Goal: Transaction & Acquisition: Obtain resource

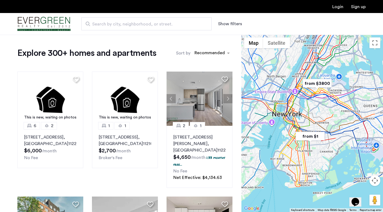
click at [225, 21] on button "Show filters" at bounding box center [230, 24] width 24 height 7
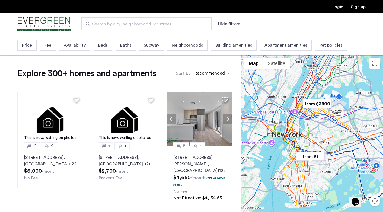
click at [33, 45] on div "Price" at bounding box center [26, 45] width 19 height 11
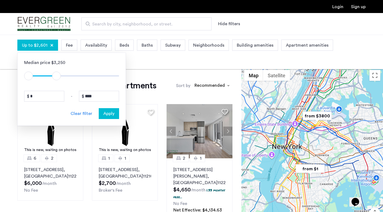
type input "****"
drag, startPoint x: 115, startPoint y: 77, endPoint x: 57, endPoint y: 75, distance: 57.9
click at [57, 75] on span "ngx-slider-max" at bounding box center [57, 76] width 9 height 9
click at [105, 114] on span "Apply" at bounding box center [108, 114] width 11 height 7
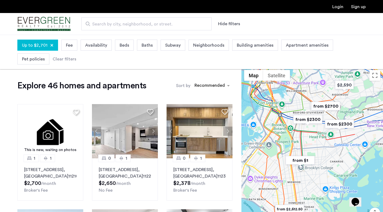
click at [125, 47] on span "Beds" at bounding box center [125, 45] width 10 height 7
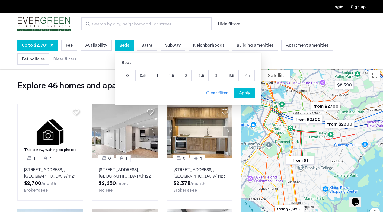
click at [127, 79] on p "0" at bounding box center [127, 76] width 11 height 10
click at [181, 76] on p "2" at bounding box center [186, 76] width 11 height 10
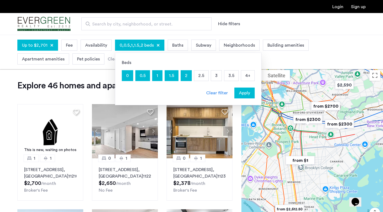
click at [244, 95] on span "Apply" at bounding box center [244, 93] width 11 height 7
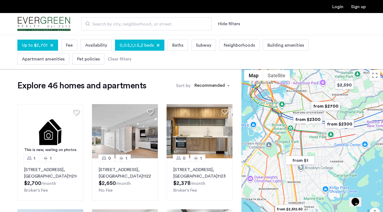
click at [239, 49] on div "Neighborhoods" at bounding box center [239, 45] width 40 height 11
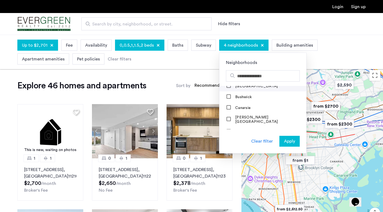
scroll to position [115, 0]
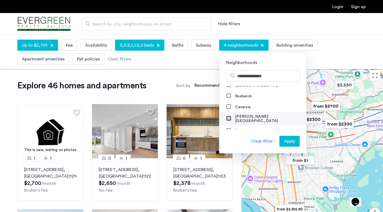
click at [227, 118] on div at bounding box center [229, 119] width 4 height 4
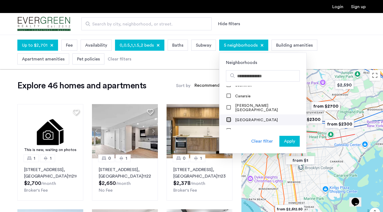
click at [227, 119] on div at bounding box center [229, 120] width 4 height 4
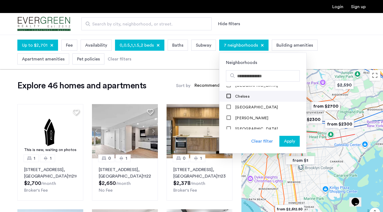
click at [227, 119] on div at bounding box center [229, 118] width 5 height 5
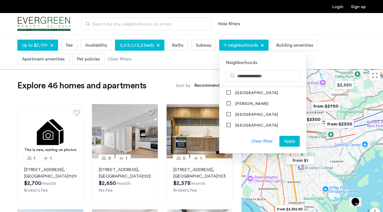
scroll to position [177, 0]
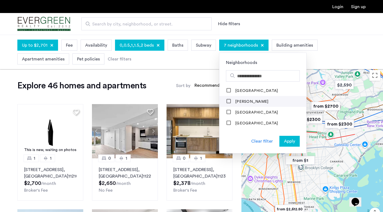
click at [233, 96] on mat-checkbox "[PERSON_NAME]" at bounding box center [263, 101] width 87 height 11
click at [234, 100] on label "[PERSON_NAME]" at bounding box center [251, 102] width 34 height 4
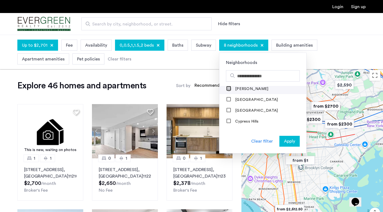
scroll to position [193, 0]
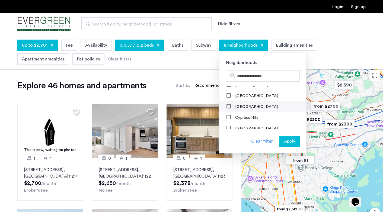
click at [235, 105] on label "[GEOGRAPHIC_DATA]" at bounding box center [256, 107] width 44 height 4
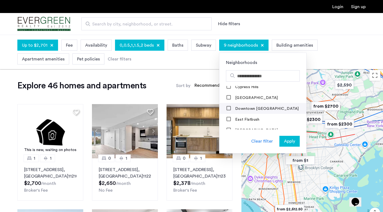
click at [235, 107] on label "Downtown [GEOGRAPHIC_DATA]" at bounding box center [266, 109] width 65 height 4
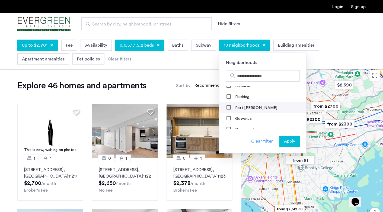
click at [235, 106] on label "Fort [PERSON_NAME]" at bounding box center [255, 108] width 43 height 4
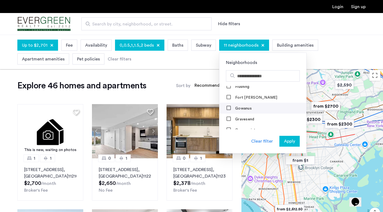
click at [235, 107] on label "Gowanus" at bounding box center [243, 108] width 18 height 4
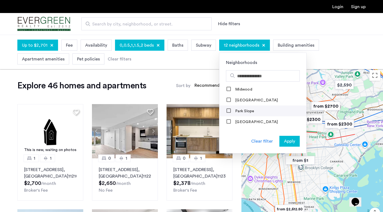
scroll to position [473, 0]
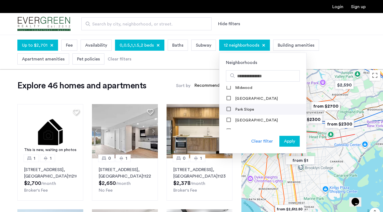
click at [235, 110] on label "Park Slope" at bounding box center [244, 110] width 20 height 4
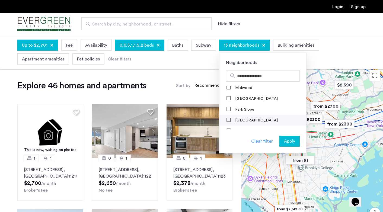
click at [238, 119] on label "[GEOGRAPHIC_DATA]" at bounding box center [256, 120] width 44 height 4
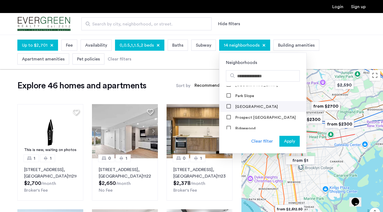
click at [238, 119] on mat-checkbox "Prospect [GEOGRAPHIC_DATA]" at bounding box center [263, 117] width 87 height 11
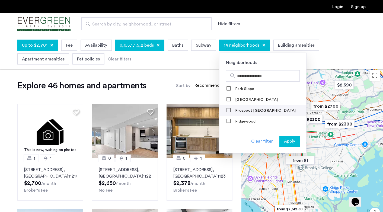
click at [234, 110] on label "Prospect [GEOGRAPHIC_DATA]" at bounding box center [265, 111] width 62 height 4
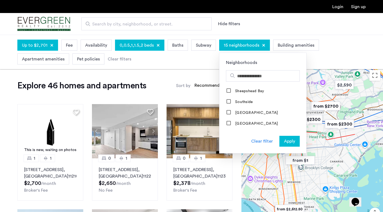
scroll to position [537, 0]
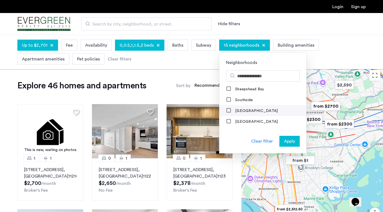
click at [234, 111] on label "[GEOGRAPHIC_DATA]" at bounding box center [256, 111] width 44 height 4
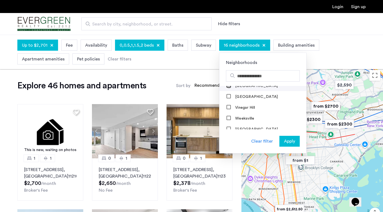
scroll to position [562, 0]
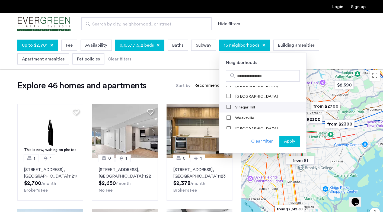
click at [234, 106] on label "Vinegar Hill" at bounding box center [244, 107] width 21 height 4
click at [235, 116] on label "Weeksville" at bounding box center [244, 118] width 20 height 4
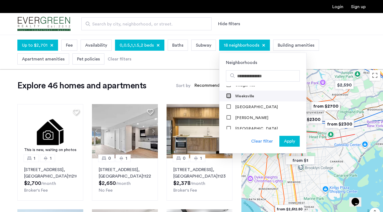
scroll to position [587, 0]
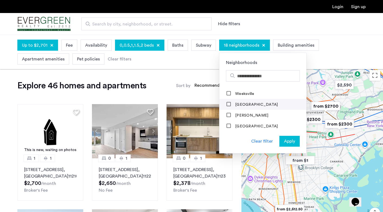
click at [236, 103] on label "[GEOGRAPHIC_DATA]" at bounding box center [256, 105] width 44 height 4
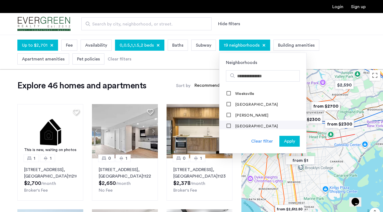
click at [240, 125] on label "[GEOGRAPHIC_DATA]" at bounding box center [256, 126] width 44 height 4
click at [285, 142] on span "Apply" at bounding box center [289, 141] width 11 height 7
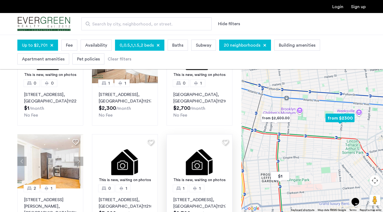
scroll to position [75, 0]
